Goal: Entertainment & Leisure: Consume media (video, audio)

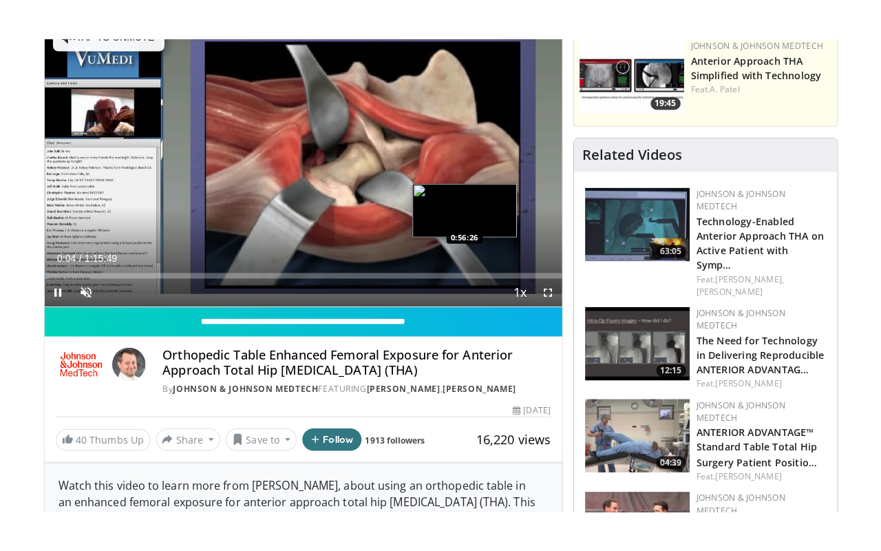
scroll to position [138, 0]
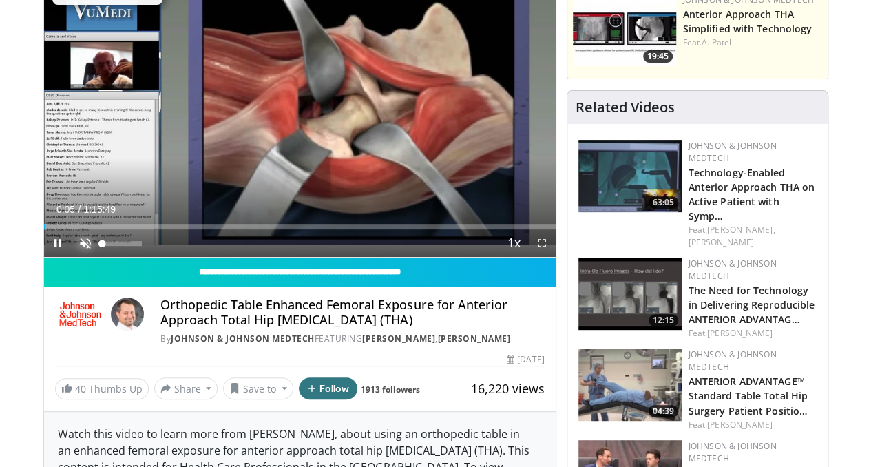
click at [72, 257] on span "Video Player" at bounding box center [86, 243] width 28 height 28
click at [554, 257] on span "Video Player" at bounding box center [542, 243] width 28 height 28
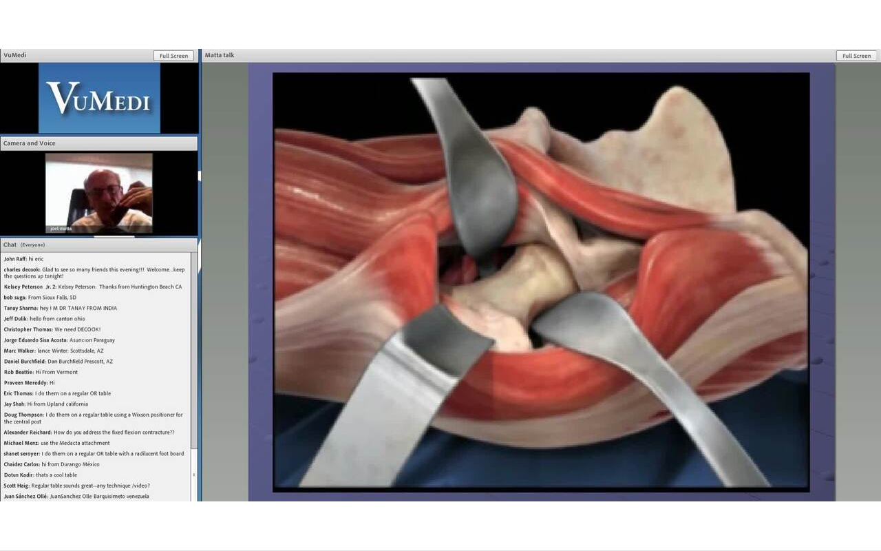
click at [29, 466] on video-js "**********" at bounding box center [440, 275] width 881 height 551
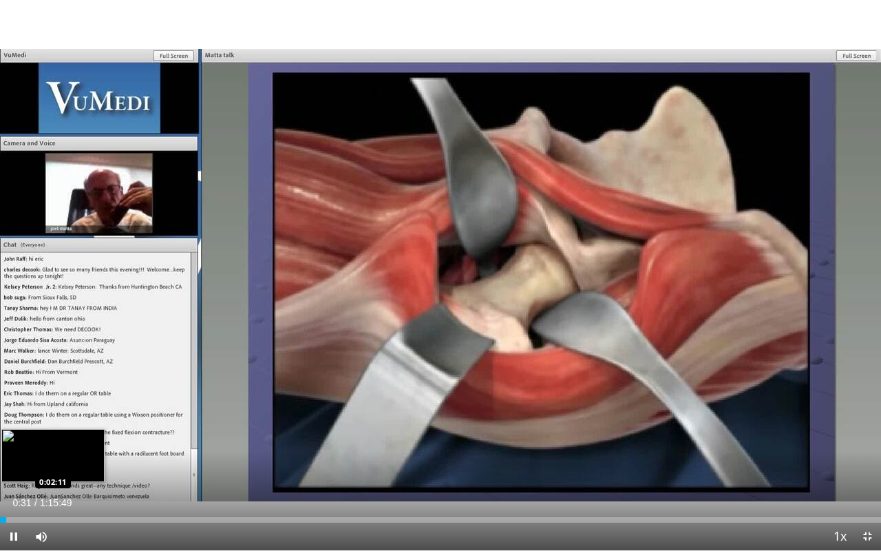
click at [25, 466] on div "Loaded : 0.88% 0:00:31 0:02:11" at bounding box center [440, 520] width 881 height 6
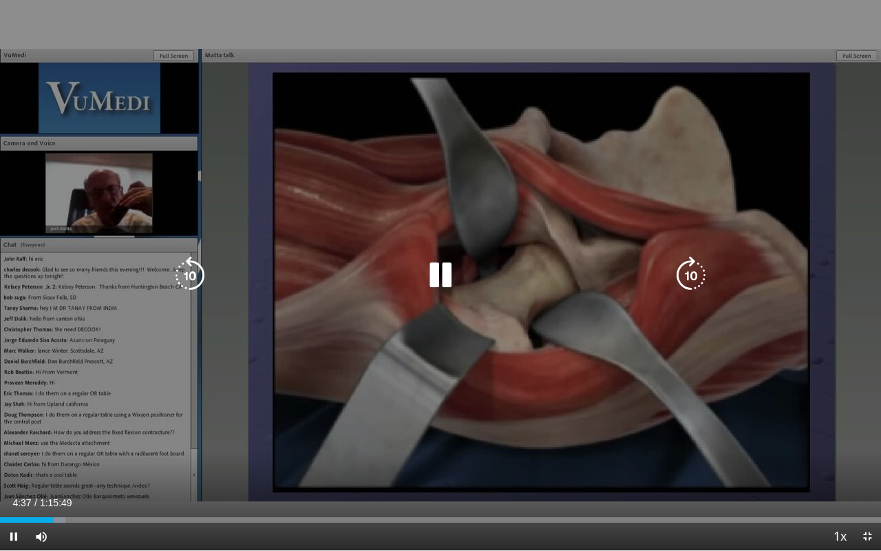
click at [450, 282] on icon "Video Player" at bounding box center [440, 275] width 39 height 39
click at [436, 277] on icon "Video Player" at bounding box center [440, 275] width 39 height 39
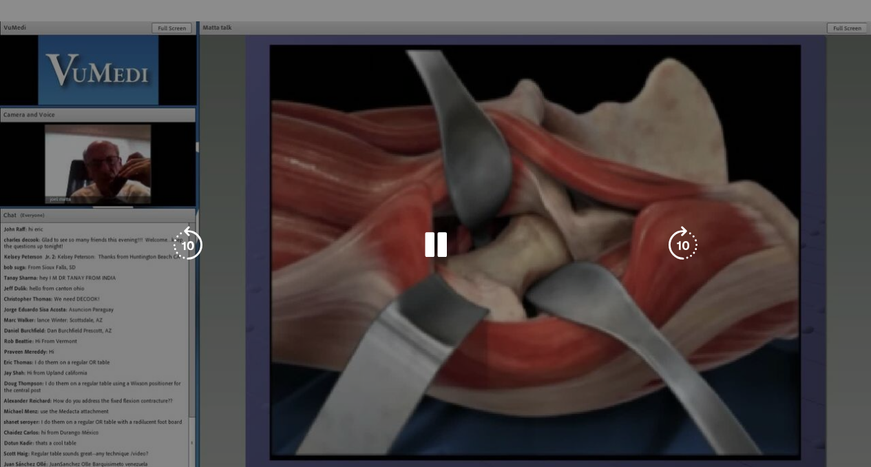
scroll to position [0, 0]
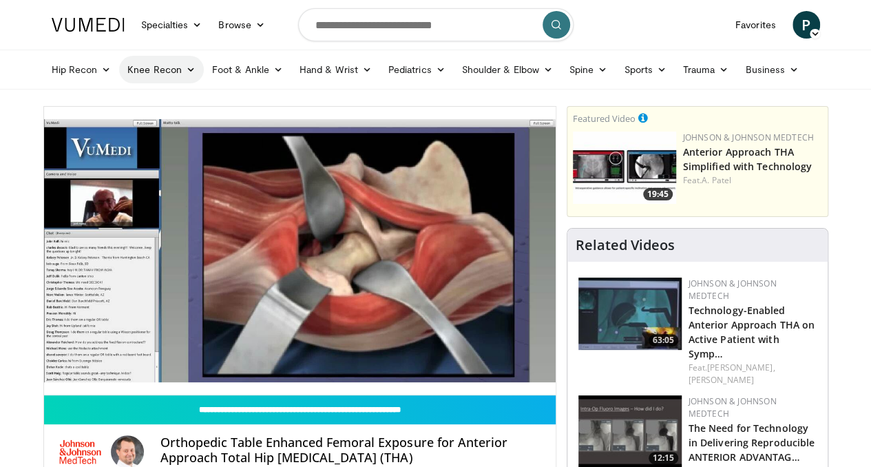
click at [186, 70] on icon at bounding box center [191, 70] width 10 height 10
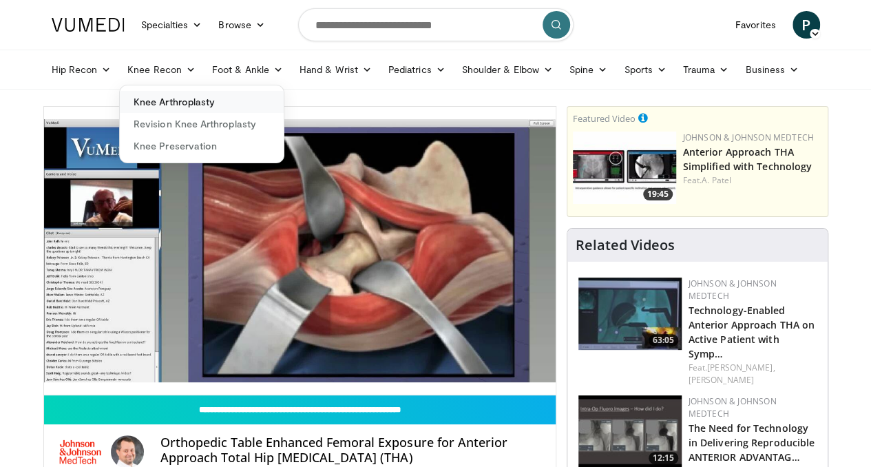
click at [160, 106] on link "Knee Arthroplasty" at bounding box center [202, 102] width 164 height 22
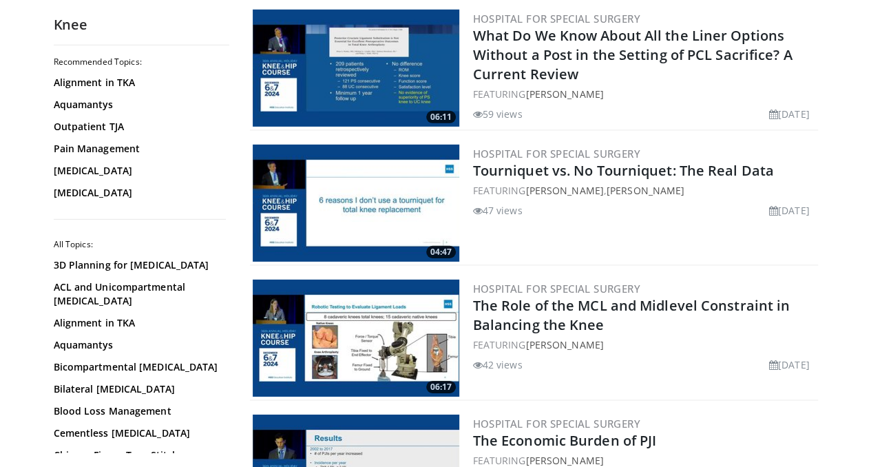
scroll to position [2066, 0]
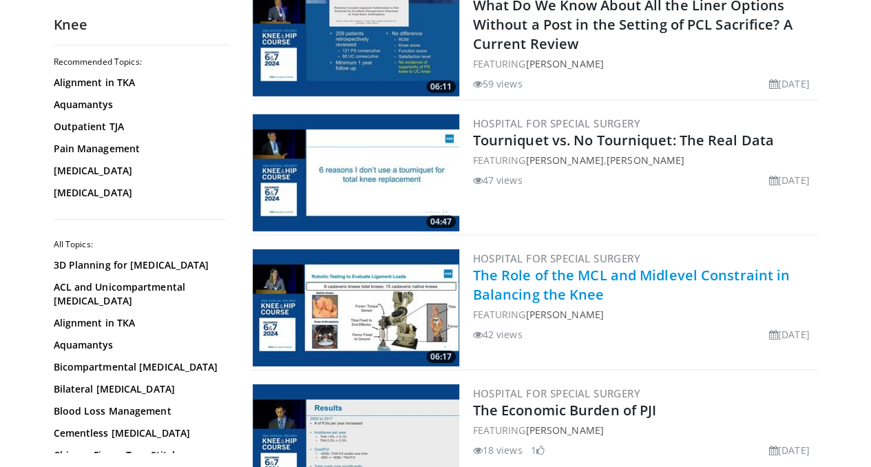
click at [578, 280] on link "The Role of the MCL and Midlevel Constraint in Balancing the Knee" at bounding box center [631, 285] width 317 height 38
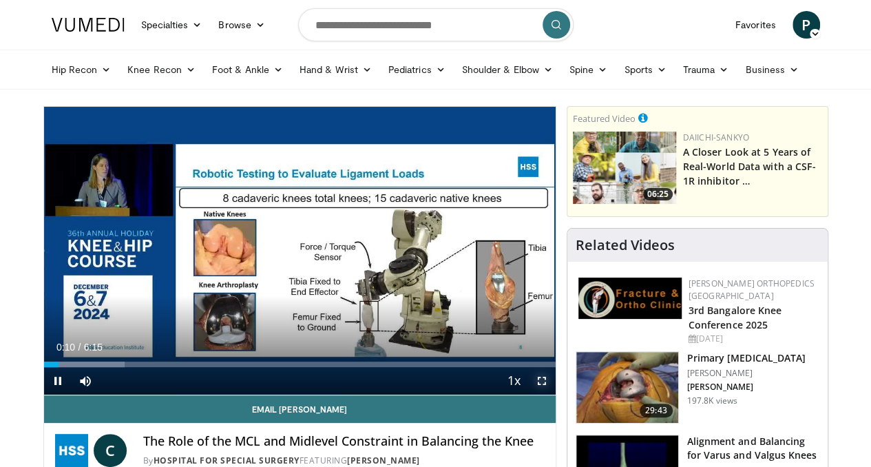
click at [554, 395] on span "Video Player" at bounding box center [542, 381] width 28 height 28
click at [556, 395] on span "Video Player" at bounding box center [542, 381] width 28 height 28
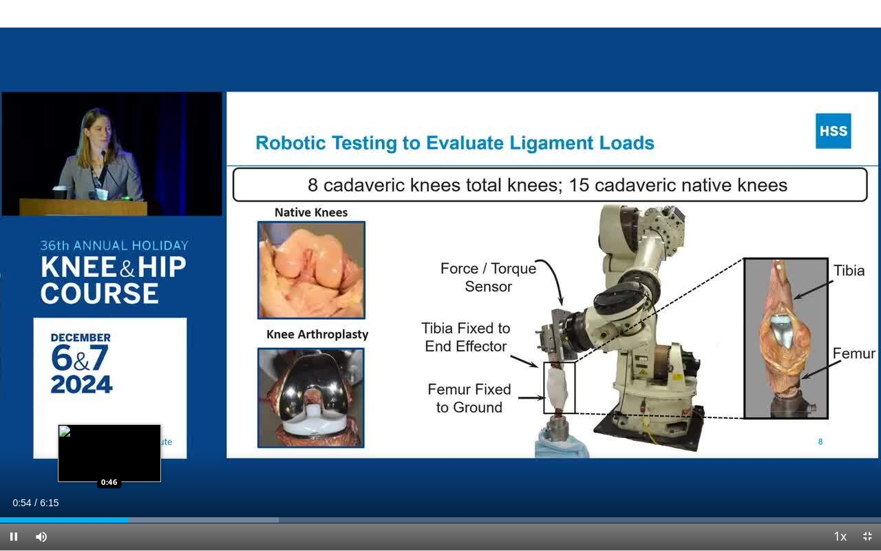
click at [109, 466] on div "Loaded : 31.64% 0:54 0:46" at bounding box center [440, 520] width 881 height 6
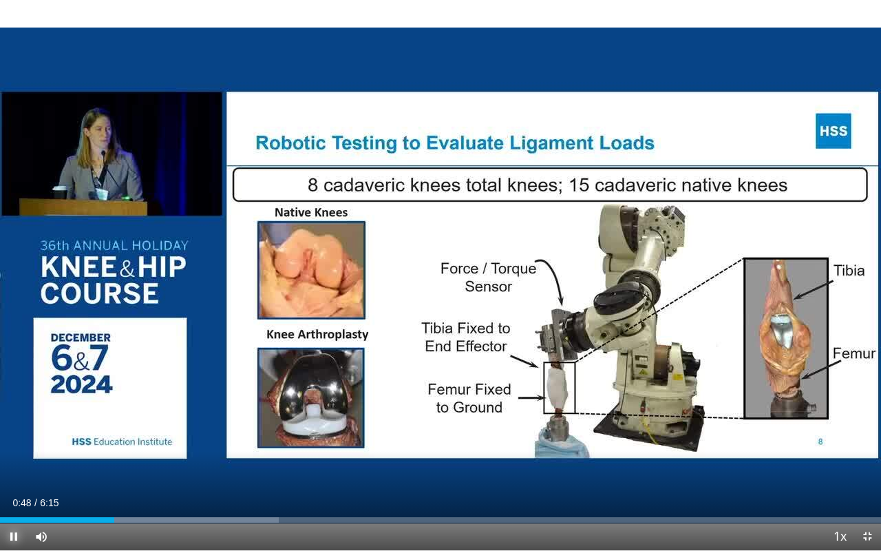
click at [8, 466] on span "Video Player" at bounding box center [14, 537] width 28 height 28
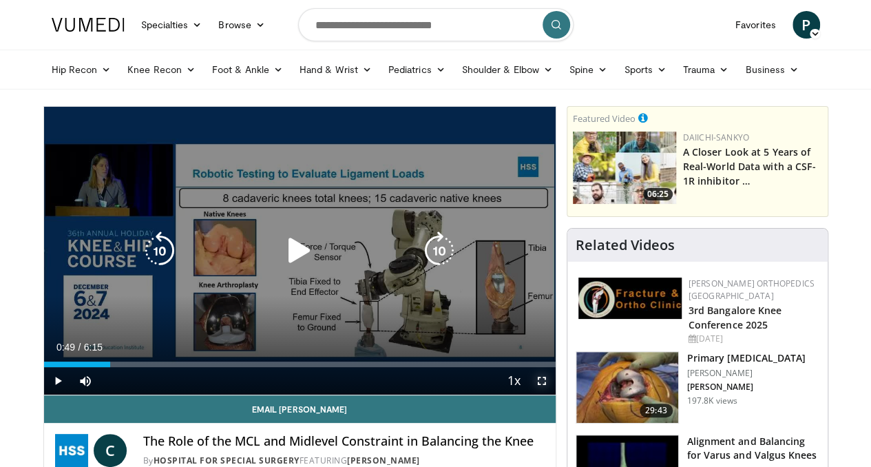
drag, startPoint x: 558, startPoint y: 408, endPoint x: 558, endPoint y: 491, distance: 83.3
click at [556, 395] on span "Video Player" at bounding box center [542, 381] width 28 height 28
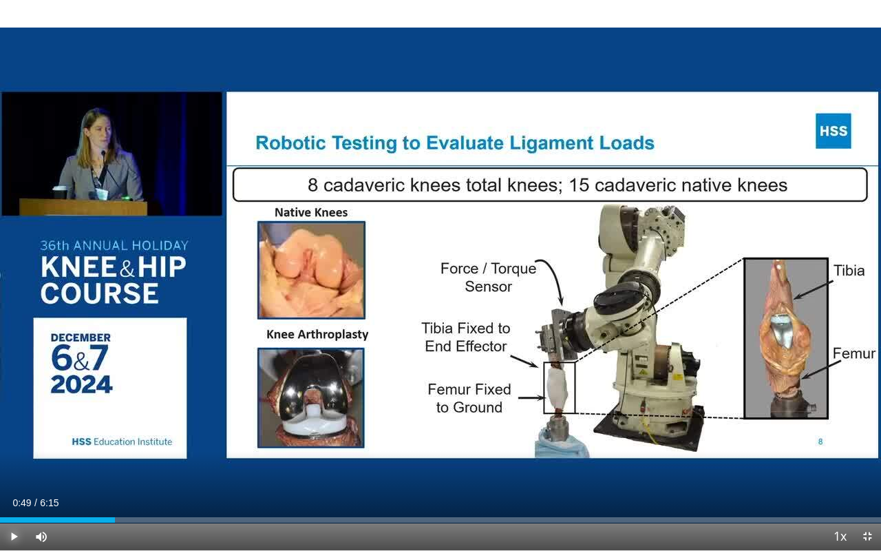
click at [11, 466] on span "Video Player" at bounding box center [14, 537] width 28 height 28
click at [91, 466] on div "Current Time 0:55 / Duration 6:15 Pause Skip Backward Skip Forward Mute 67% Loa…" at bounding box center [440, 537] width 881 height 28
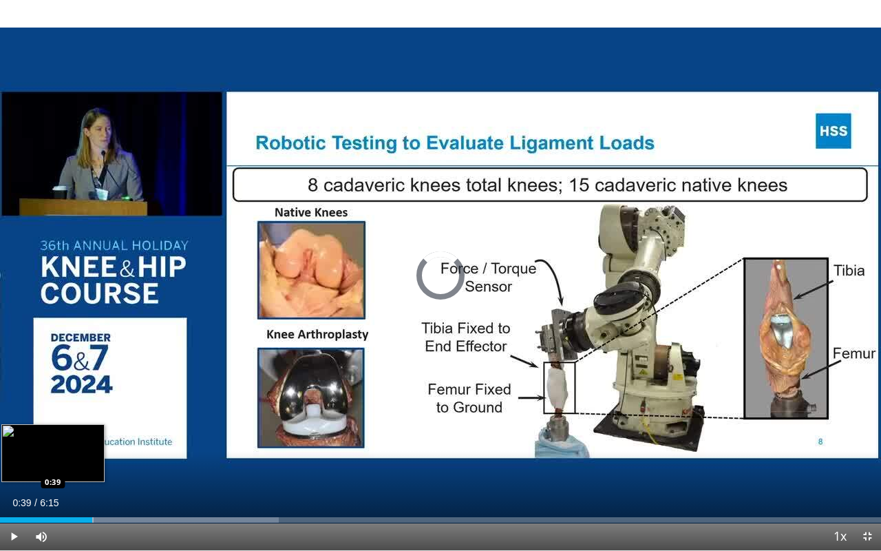
click at [92, 466] on div "0:56" at bounding box center [46, 520] width 92 height 6
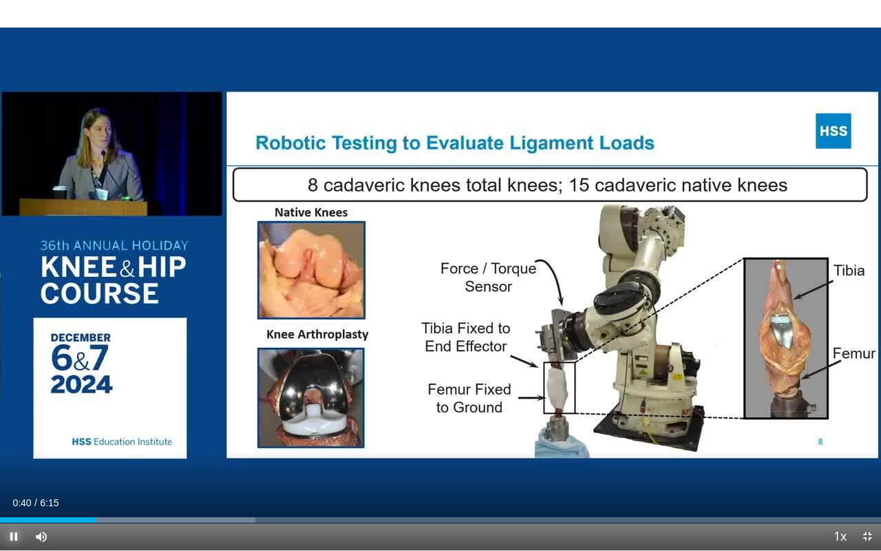
click at [17, 466] on span "Video Player" at bounding box center [14, 537] width 28 height 28
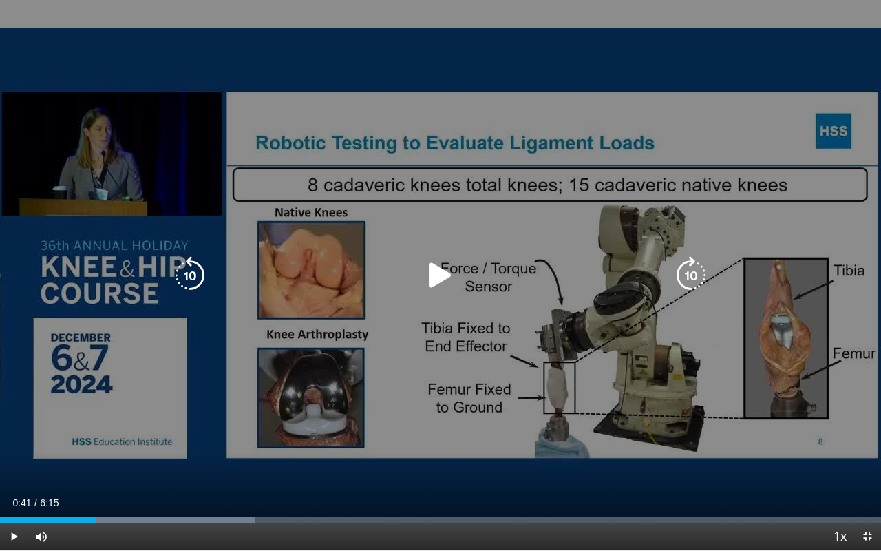
click at [445, 275] on icon "Video Player" at bounding box center [440, 275] width 39 height 39
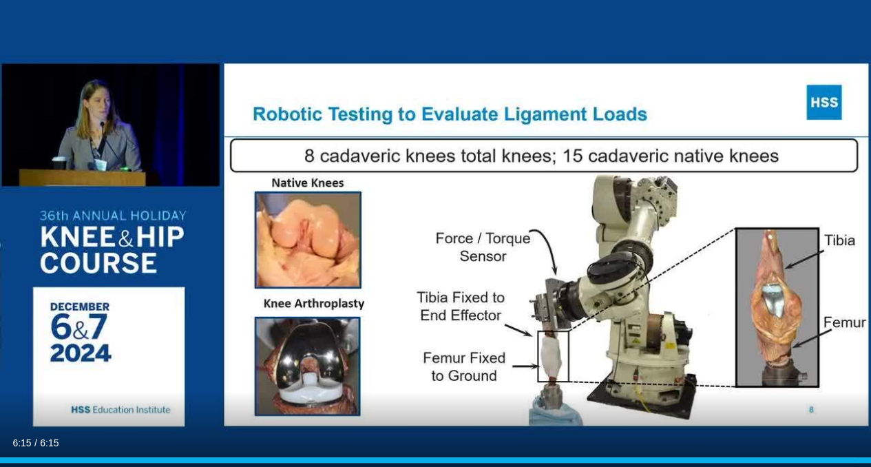
scroll to position [620, 0]
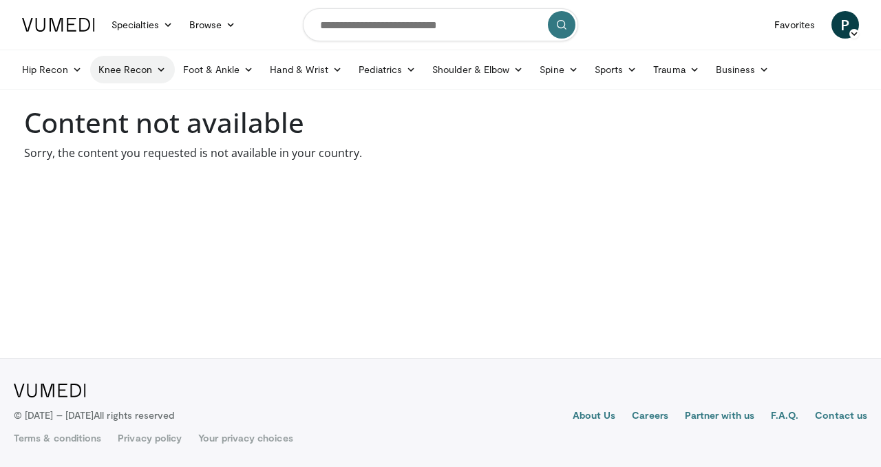
click at [164, 66] on icon at bounding box center [161, 70] width 10 height 10
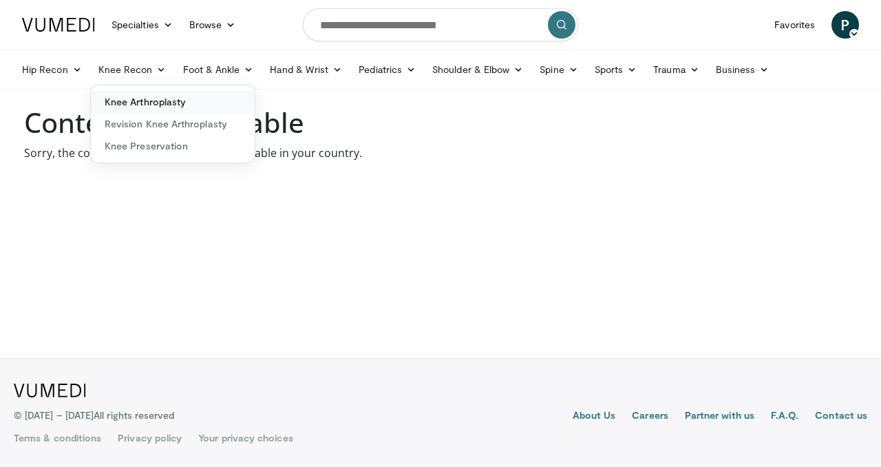
click at [165, 96] on link "Knee Arthroplasty" at bounding box center [173, 102] width 164 height 22
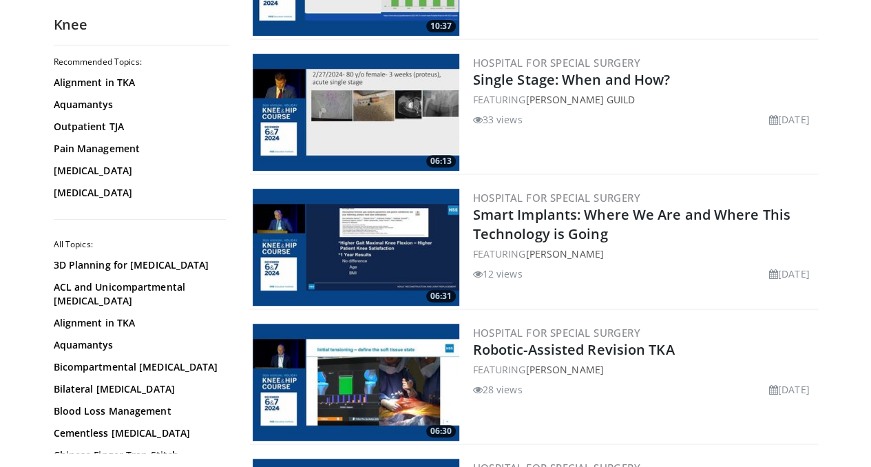
scroll to position [2823, 0]
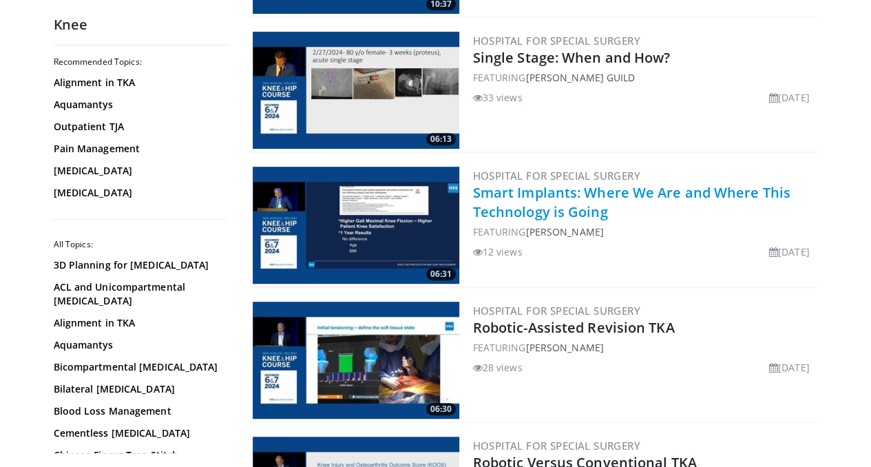
click at [562, 201] on link "Smart Implants: Where We Are and Where This Technology is Going" at bounding box center [631, 202] width 317 height 38
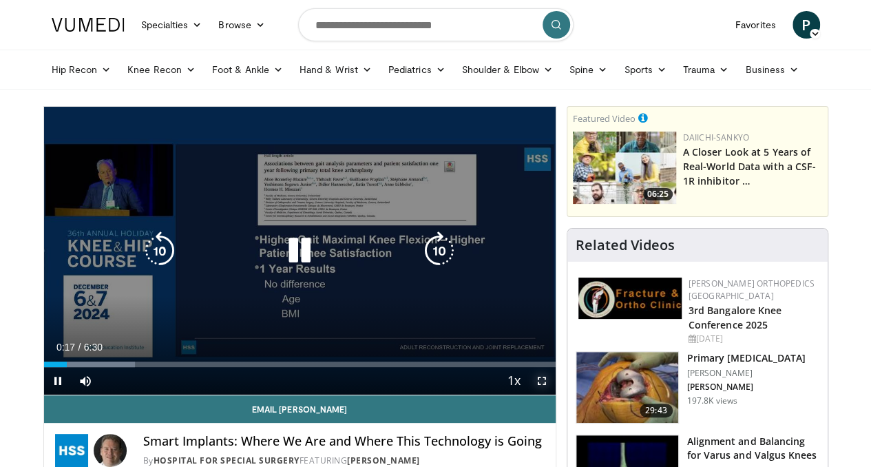
drag, startPoint x: 554, startPoint y: 410, endPoint x: 551, endPoint y: 493, distance: 83.4
click at [554, 395] on span "Video Player" at bounding box center [542, 381] width 28 height 28
